Goal: Communication & Community: Answer question/provide support

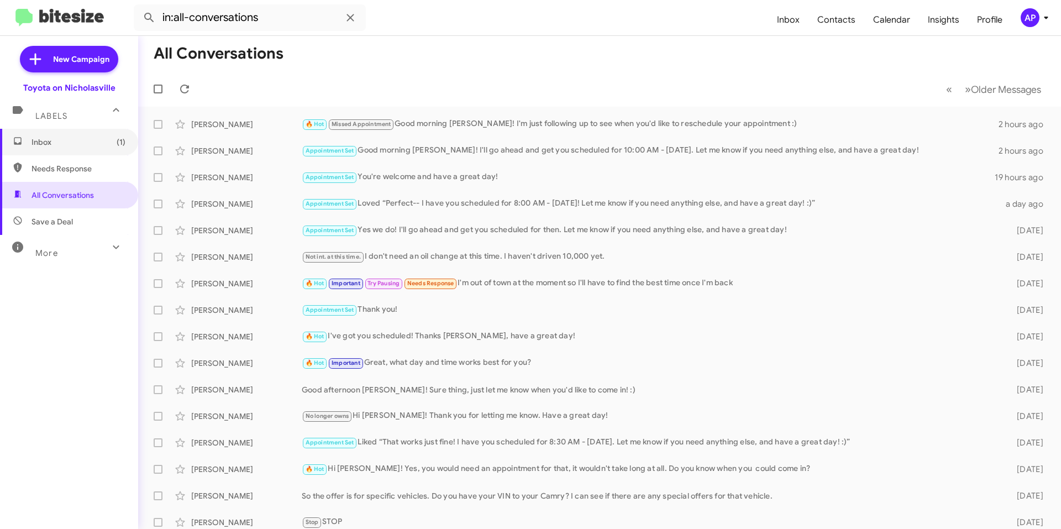
drag, startPoint x: 69, startPoint y: 139, endPoint x: 111, endPoint y: 116, distance: 47.5
click at [69, 139] on span "Inbox (1)" at bounding box center [79, 142] width 94 height 11
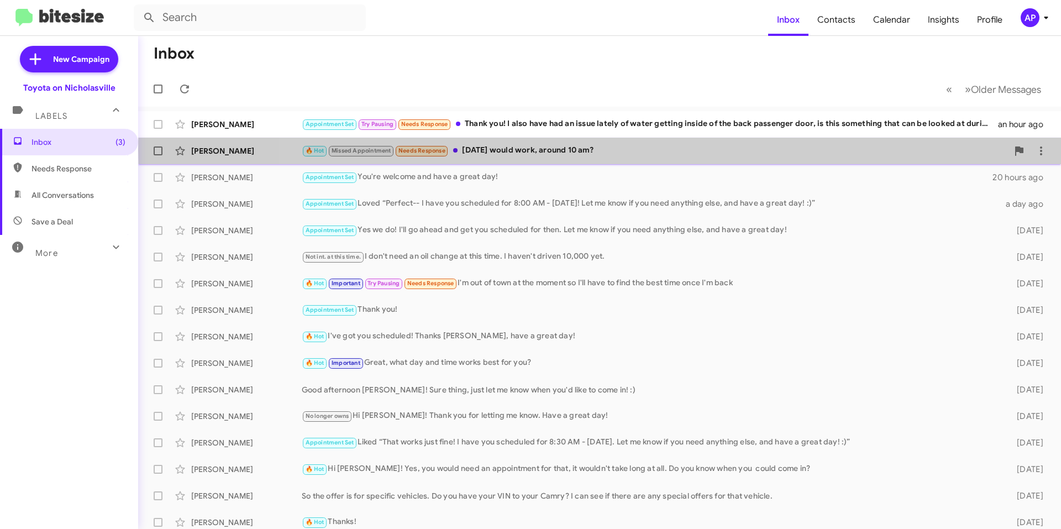
click at [669, 150] on div "🔥 Hot Missed Appointment Needs Response [DATE] would work, around 10 am?" at bounding box center [655, 150] width 706 height 13
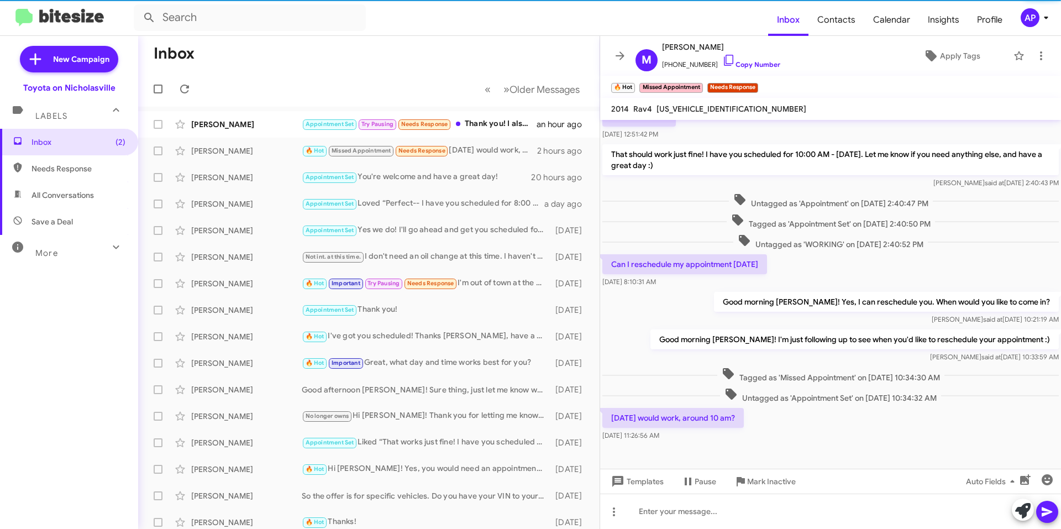
scroll to position [806, 0]
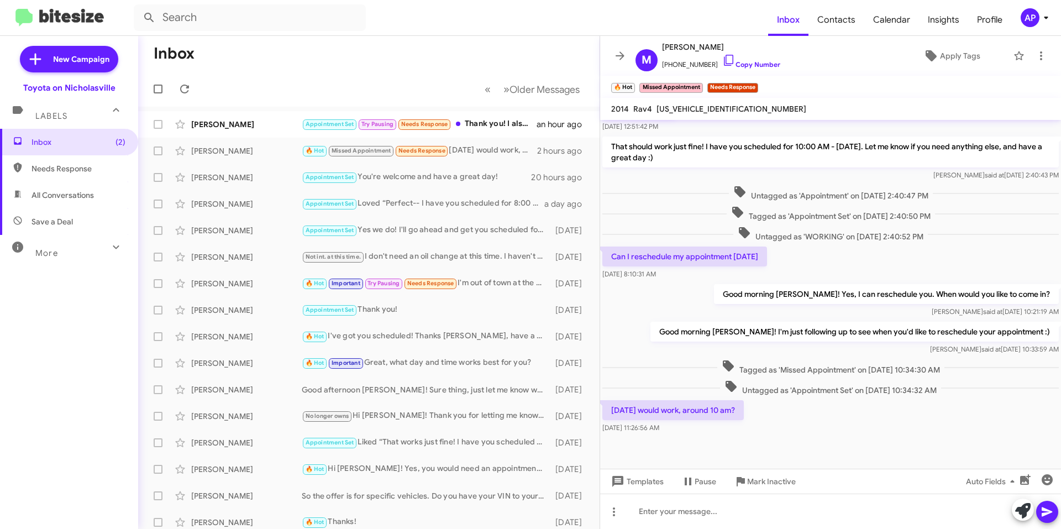
click at [704, 109] on span "[US_VEHICLE_IDENTIFICATION_NUMBER]" at bounding box center [732, 109] width 150 height 10
copy span "[US_VEHICLE_IDENTIFICATION_NUMBER]"
click at [750, 525] on div at bounding box center [830, 511] width 461 height 35
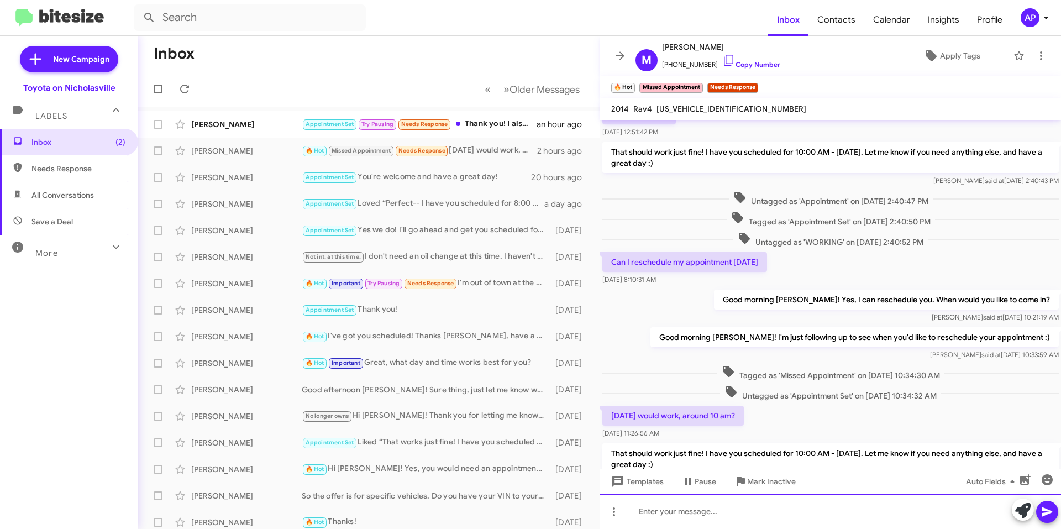
scroll to position [858, 0]
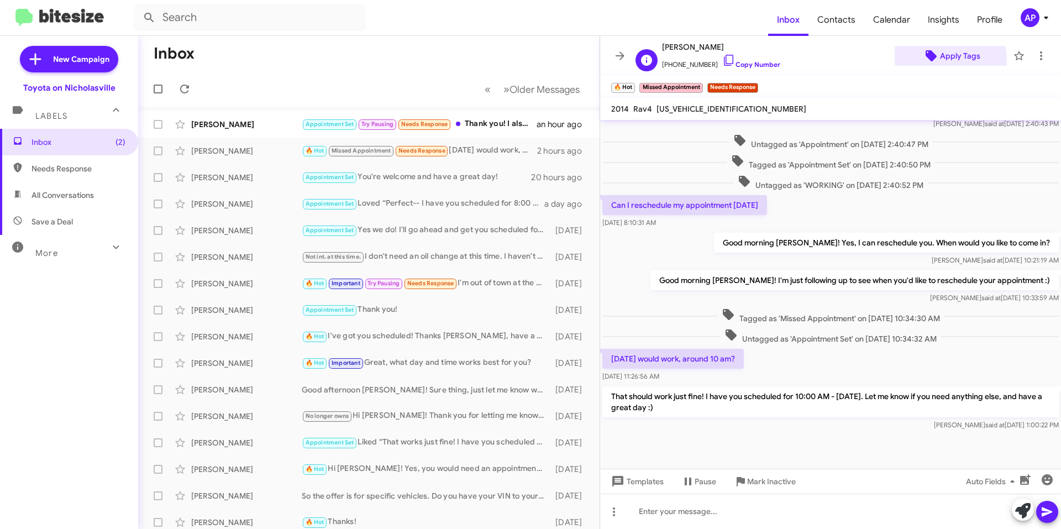
click at [943, 60] on span "Apply Tags" at bounding box center [960, 56] width 40 height 20
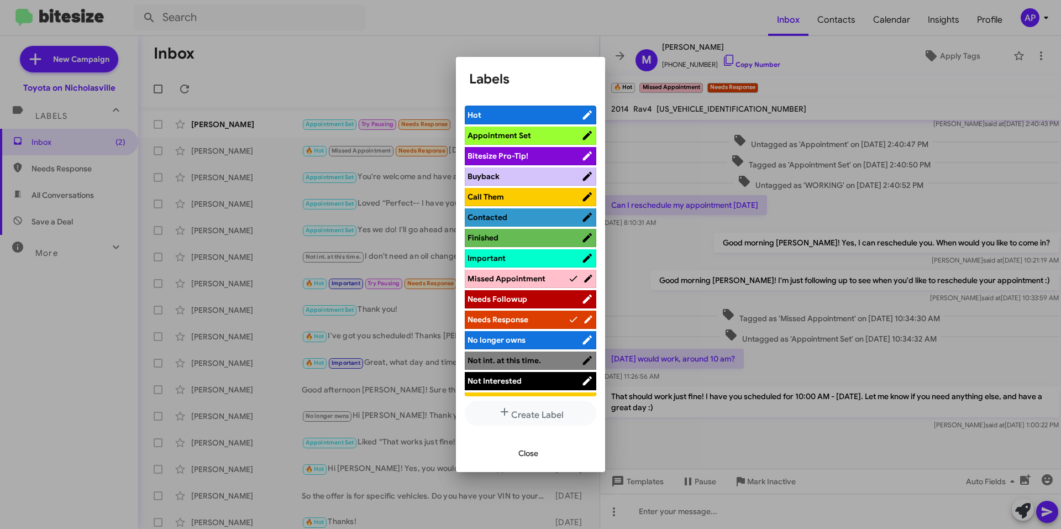
click at [539, 138] on span "Appointment Set" at bounding box center [525, 135] width 114 height 11
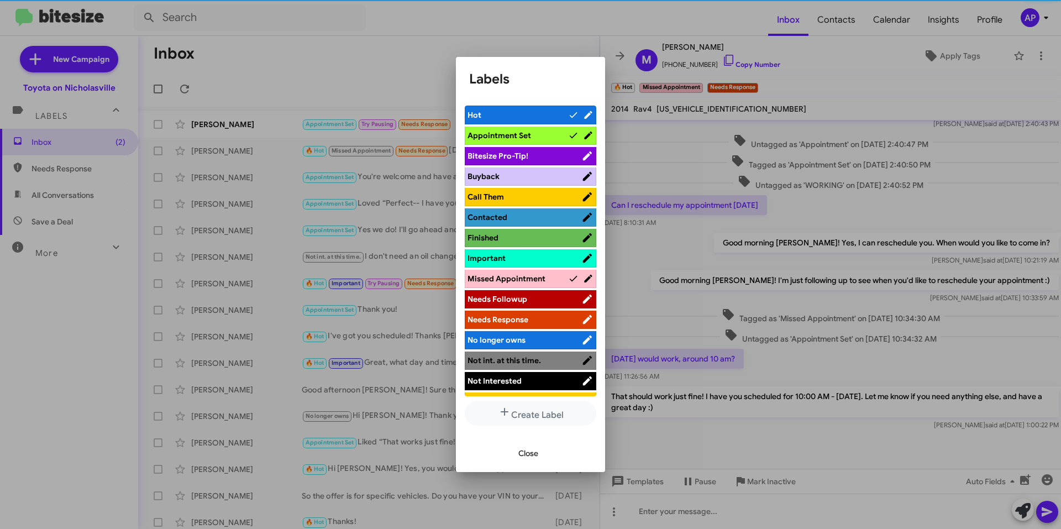
click at [543, 117] on span "Hot" at bounding box center [518, 114] width 101 height 11
click at [529, 275] on span "Missed Appointment" at bounding box center [507, 279] width 78 height 10
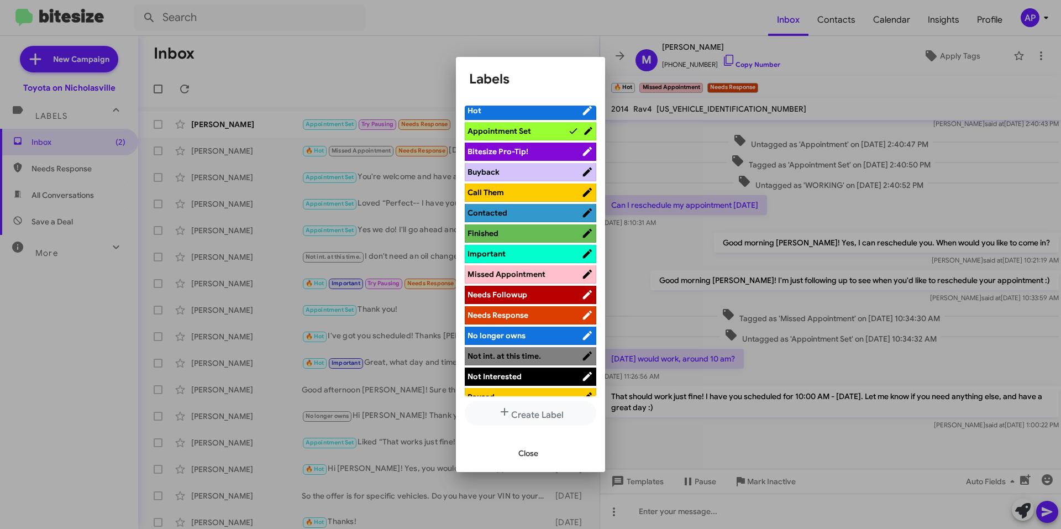
scroll to position [0, 0]
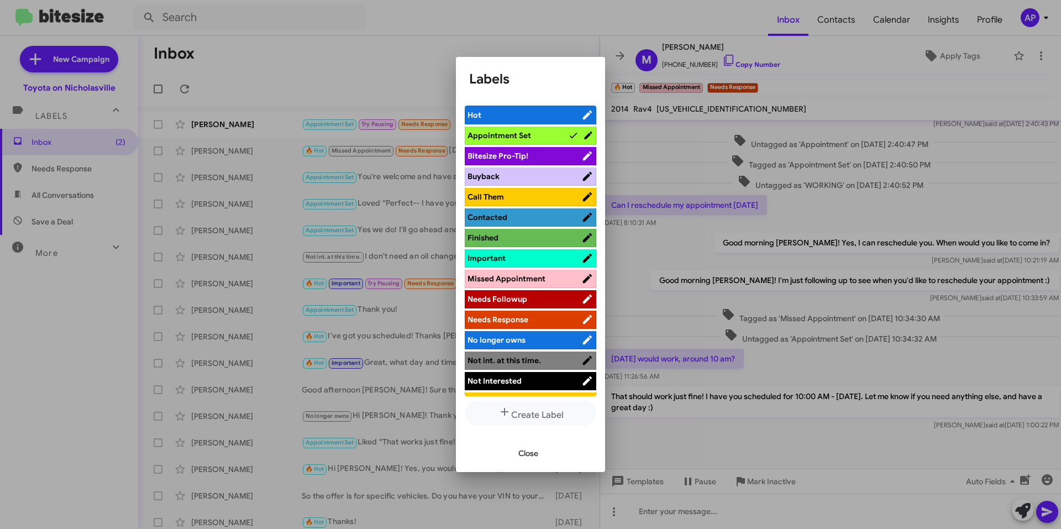
click at [530, 320] on span "Needs Response" at bounding box center [525, 319] width 114 height 11
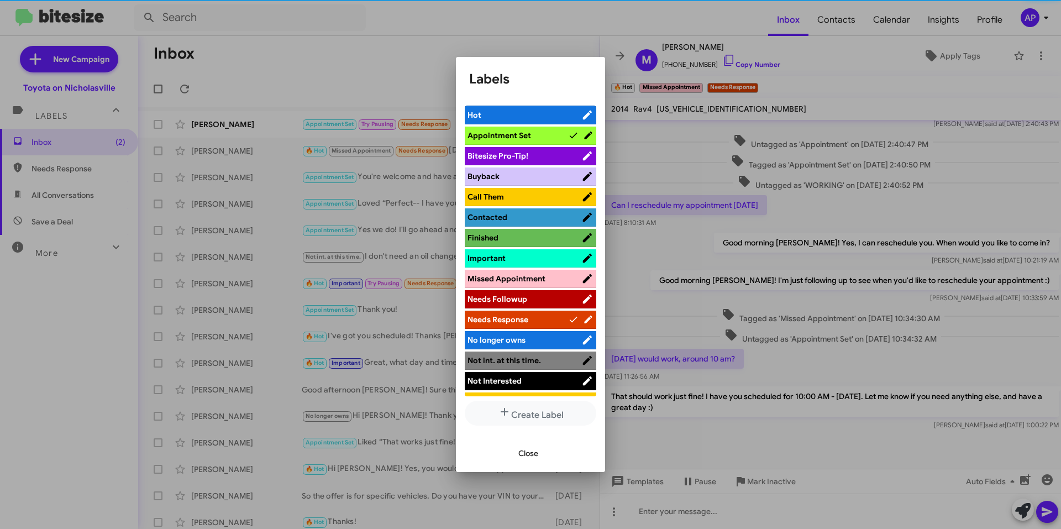
click at [530, 320] on span "Needs Response" at bounding box center [518, 319] width 101 height 11
click at [526, 454] on span "Close" at bounding box center [528, 453] width 20 height 20
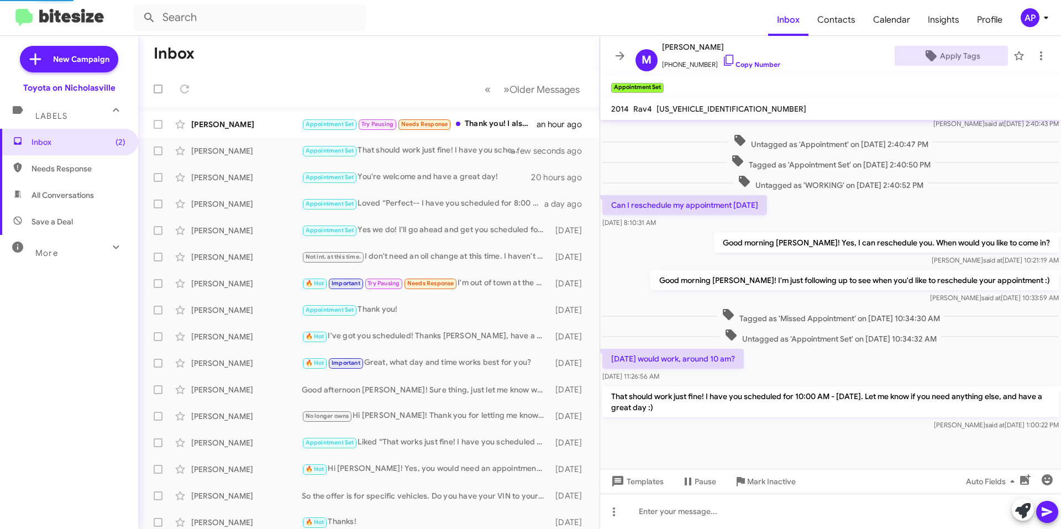
scroll to position [309, 0]
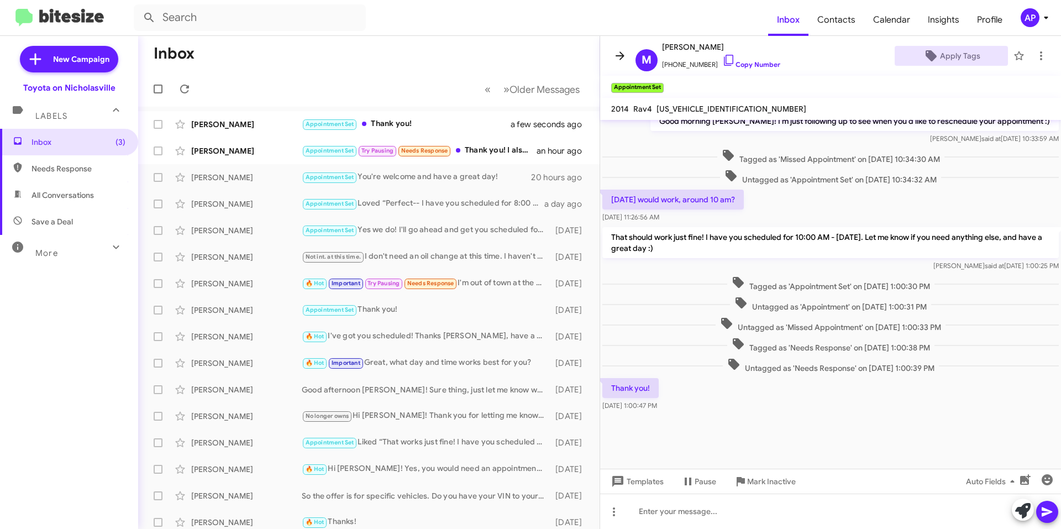
click at [622, 53] on icon at bounding box center [620, 55] width 13 height 13
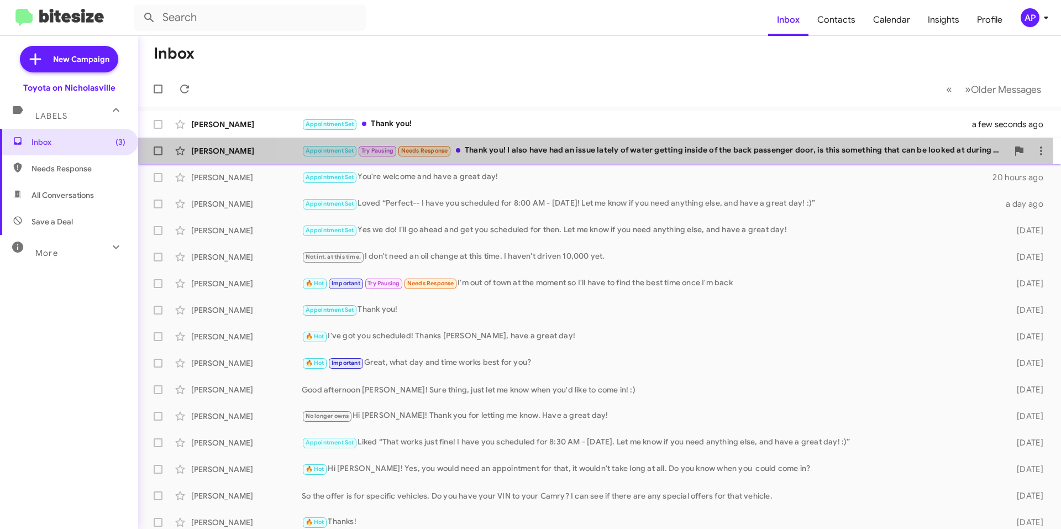
click at [595, 156] on div "Appointment Set Try Pausing Needs Response Thank you! I also have had an issue …" at bounding box center [655, 150] width 706 height 13
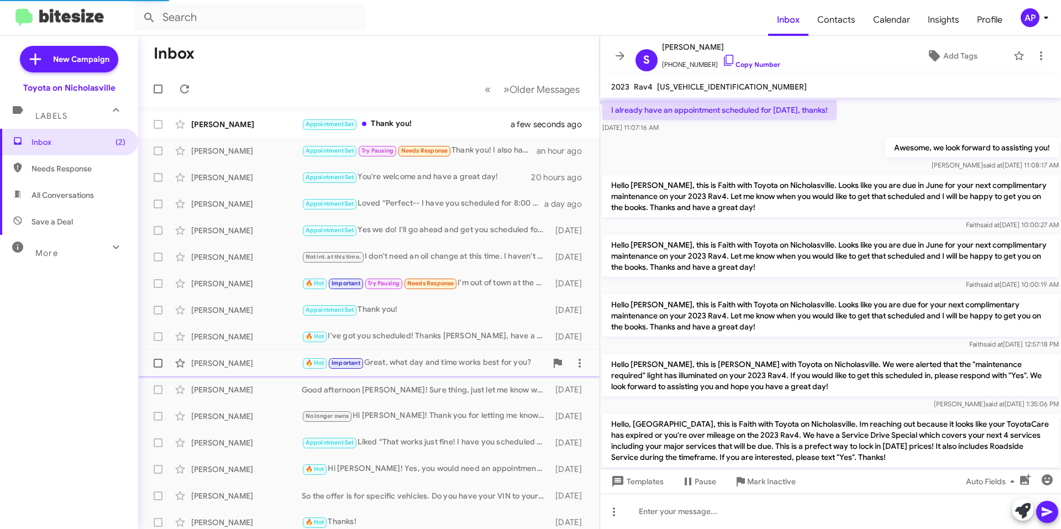
scroll to position [1063, 0]
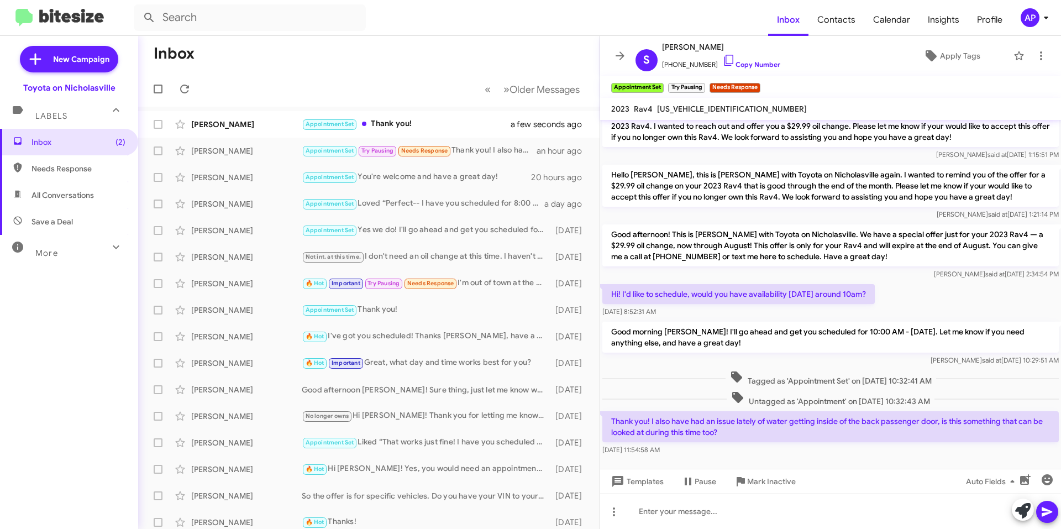
click at [715, 108] on span "[US_VEHICLE_IDENTIFICATION_NUMBER]" at bounding box center [732, 109] width 150 height 10
copy span "[US_VEHICLE_IDENTIFICATION_NUMBER]"
click at [773, 524] on div at bounding box center [830, 511] width 461 height 35
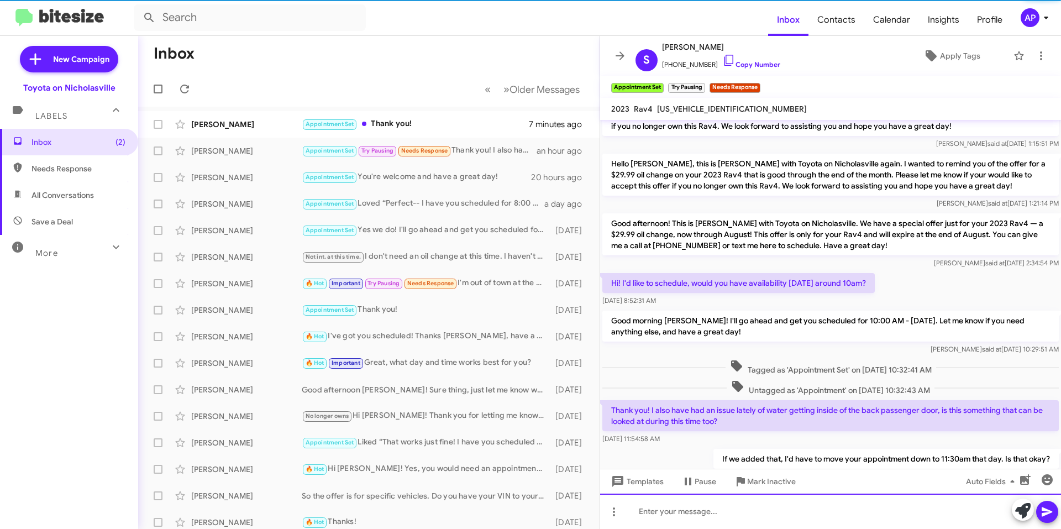
scroll to position [1916, 0]
